Goal: Task Accomplishment & Management: Manage account settings

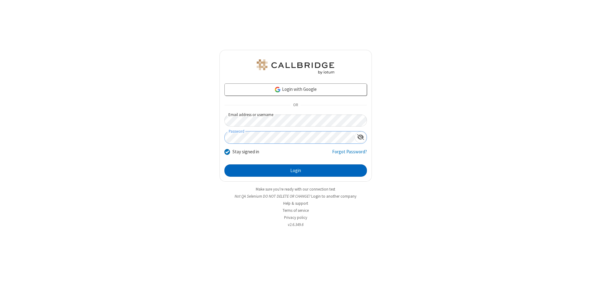
click at [296, 171] on button "Login" at bounding box center [296, 170] width 143 height 12
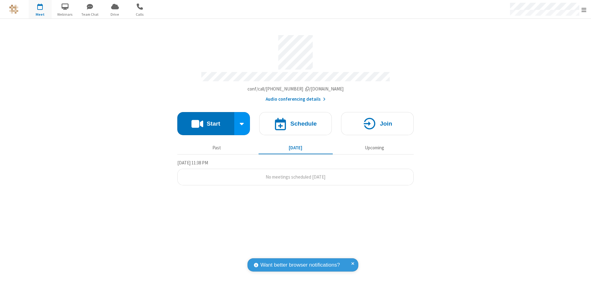
click at [584, 10] on span "Open menu" at bounding box center [584, 10] width 5 height 6
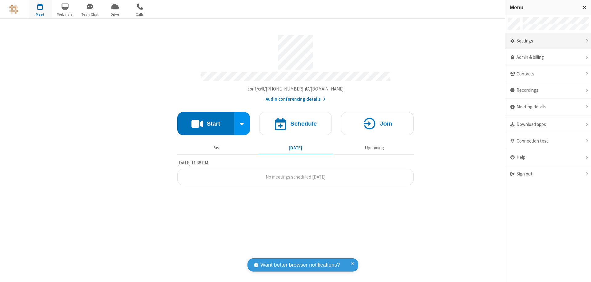
click at [548, 41] on div "Settings" at bounding box center [548, 41] width 86 height 17
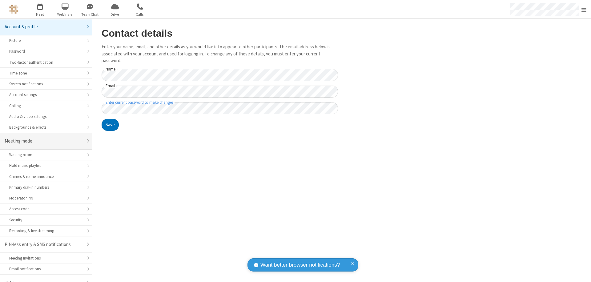
click at [44, 138] on div "Meeting mode" at bounding box center [44, 141] width 78 height 7
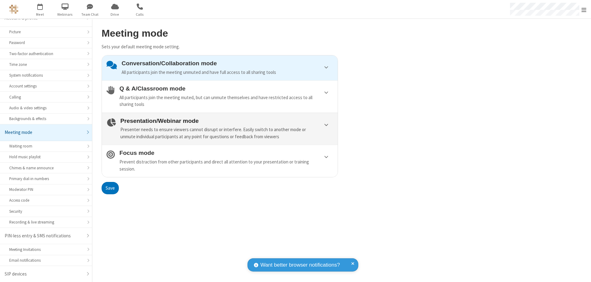
click at [220, 129] on div "Presenter needs to ensure viewers cannot disrupt or interfere. Easily switch to…" at bounding box center [226, 133] width 213 height 14
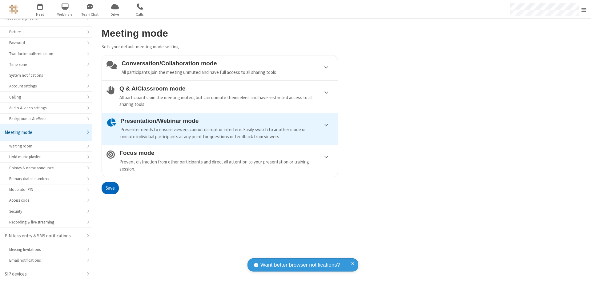
click at [110, 188] on button "Save" at bounding box center [110, 188] width 17 height 12
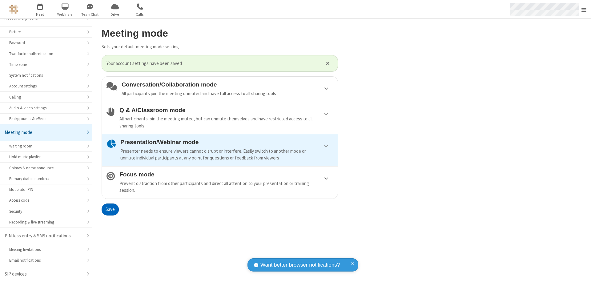
click at [584, 9] on span "Open menu" at bounding box center [584, 10] width 5 height 6
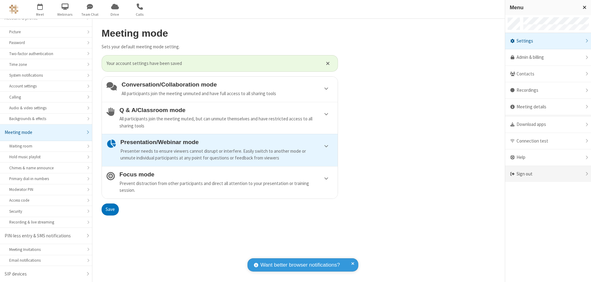
click at [548, 174] on div "Sign out" at bounding box center [548, 174] width 86 height 16
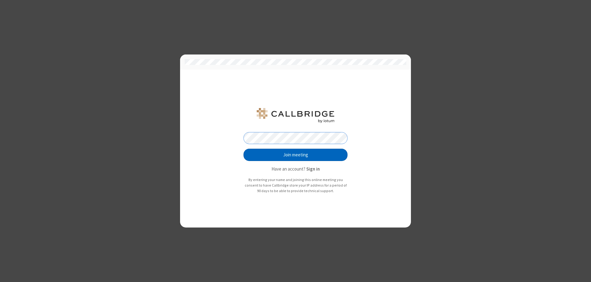
click at [296, 155] on button "Join meeting" at bounding box center [296, 155] width 104 height 12
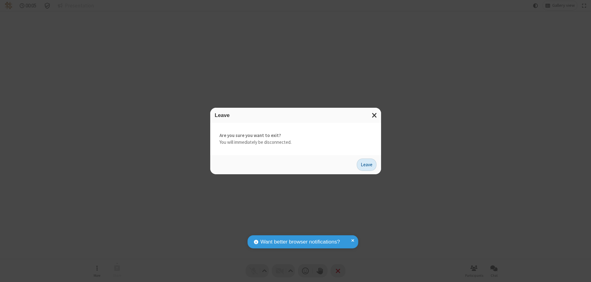
click at [367, 164] on button "Leave" at bounding box center [367, 165] width 20 height 12
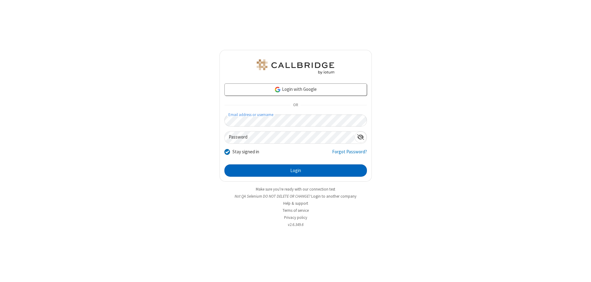
click at [296, 171] on button "Login" at bounding box center [296, 170] width 143 height 12
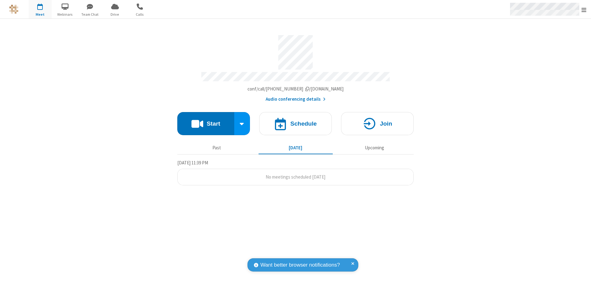
click at [584, 10] on span "Open menu" at bounding box center [584, 10] width 5 height 6
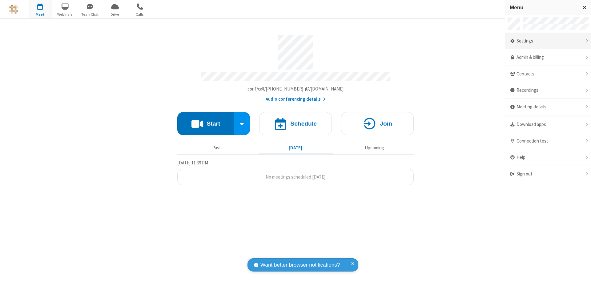
click at [548, 41] on div "Settings" at bounding box center [548, 41] width 86 height 17
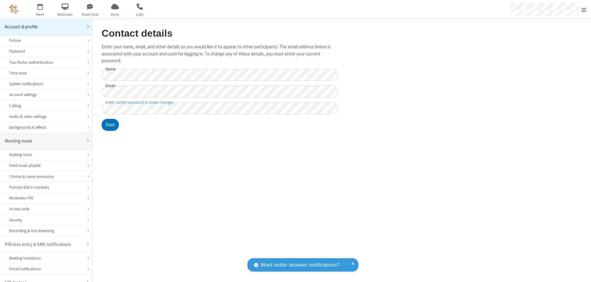
click at [44, 138] on div "Meeting mode" at bounding box center [44, 141] width 78 height 7
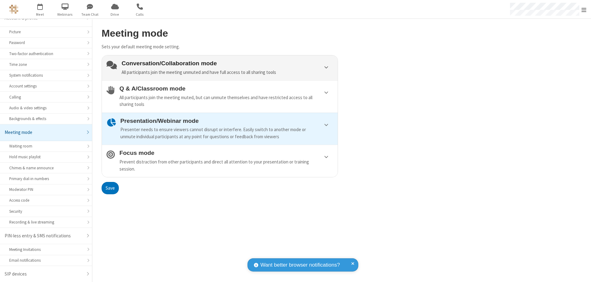
click at [220, 68] on div "Conversation/Collaboration mode All participants join the meeting unmuted and h…" at bounding box center [228, 68] width 212 height 16
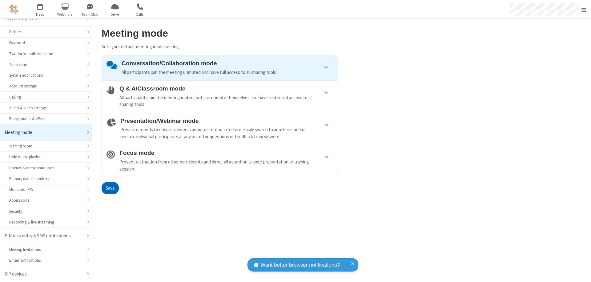
click at [110, 188] on button "Save" at bounding box center [110, 188] width 17 height 12
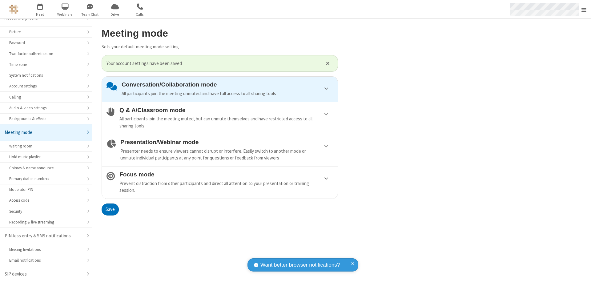
click at [584, 9] on span "Open menu" at bounding box center [584, 10] width 5 height 6
